Goal: Navigation & Orientation: Find specific page/section

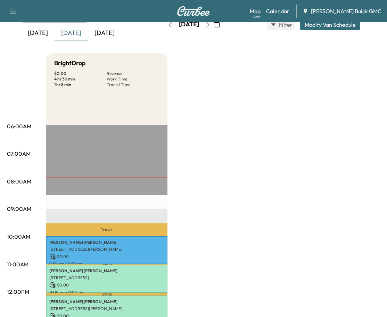
scroll to position [116, 0]
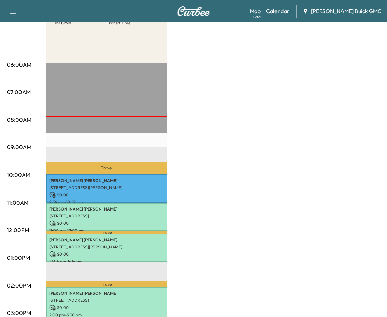
click at [228, 132] on div "BrightDrop $ 0.00 Revenue 4 hr 30 min Work Time 1 hr 8 min Transit Time Travel …" at bounding box center [213, 251] width 334 height 521
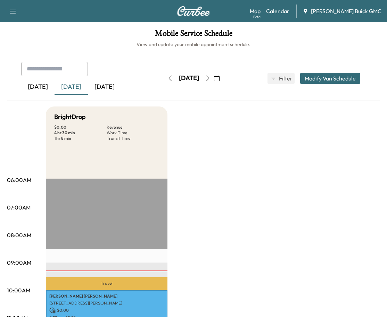
scroll to position [116, 0]
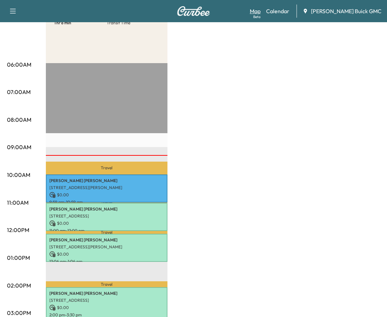
click at [260, 9] on link "Map Beta" at bounding box center [255, 11] width 11 height 8
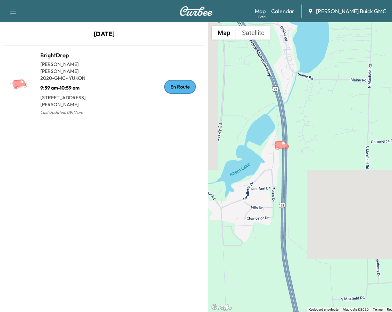
drag, startPoint x: 321, startPoint y: 266, endPoint x: 323, endPoint y: 185, distance: 81.0
click at [323, 185] on div "To activate drag with keyboard, press Alt + Enter. Once in keyboard drag state,…" at bounding box center [312, 167] width 208 height 290
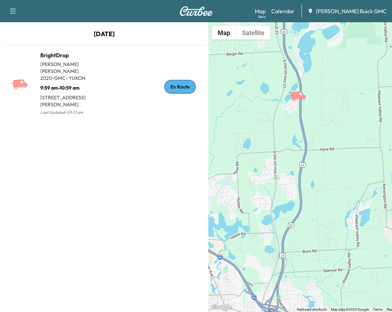
drag, startPoint x: 328, startPoint y: 209, endPoint x: 325, endPoint y: 133, distance: 76.1
click at [325, 133] on div "To activate drag with keyboard, press Alt + Enter. Once in keyboard drag state,…" at bounding box center [312, 167] width 208 height 290
